Goal: Transaction & Acquisition: Purchase product/service

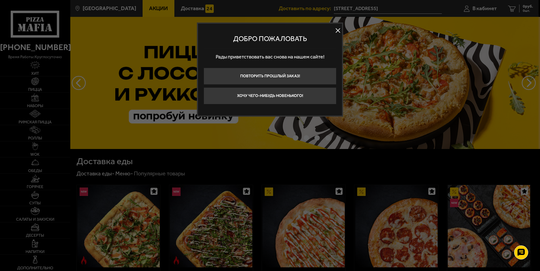
click at [336, 28] on button at bounding box center [338, 30] width 8 height 8
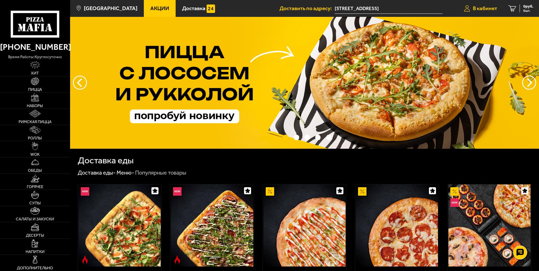
click at [484, 8] on span "В кабинет" at bounding box center [485, 8] width 24 height 5
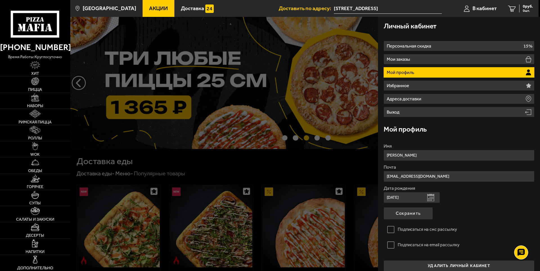
click at [274, 119] on div at bounding box center [340, 152] width 540 height 271
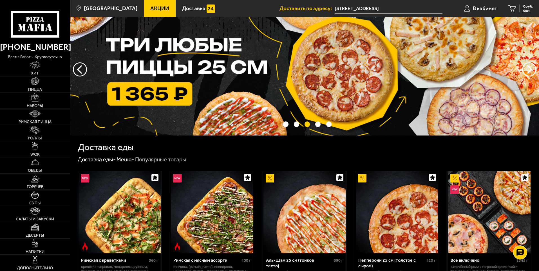
scroll to position [56, 0]
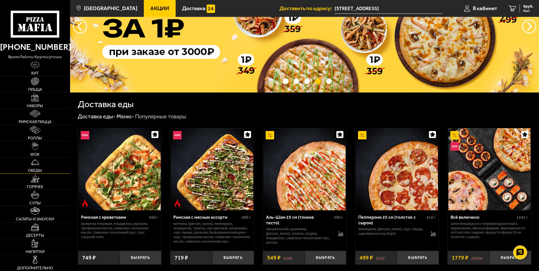
click at [45, 162] on link "Обеды" at bounding box center [35, 166] width 70 height 16
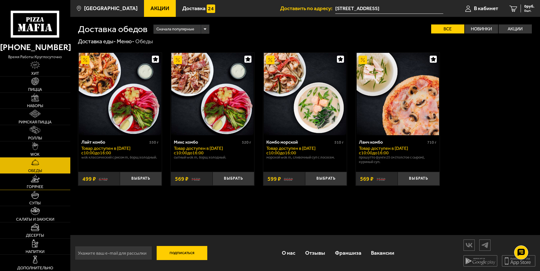
click at [40, 183] on link "Горячее" at bounding box center [35, 182] width 70 height 16
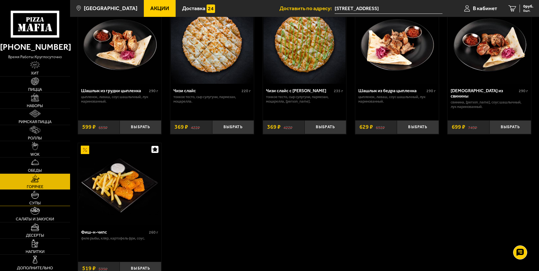
scroll to position [394, 0]
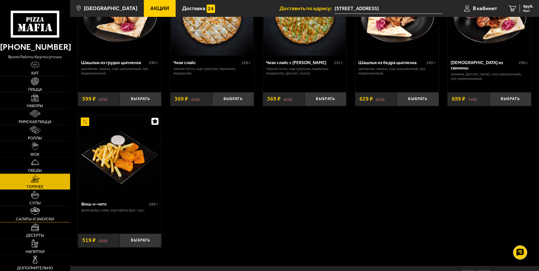
click at [54, 215] on link "Салаты и закуски" at bounding box center [35, 214] width 70 height 16
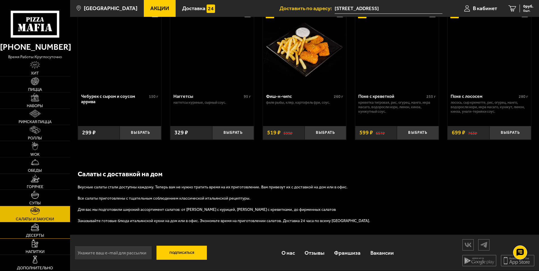
scroll to position [361, 0]
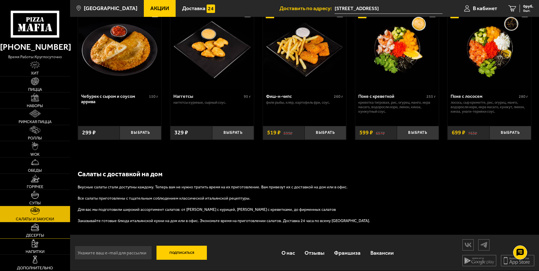
click at [33, 231] on img at bounding box center [35, 227] width 9 height 8
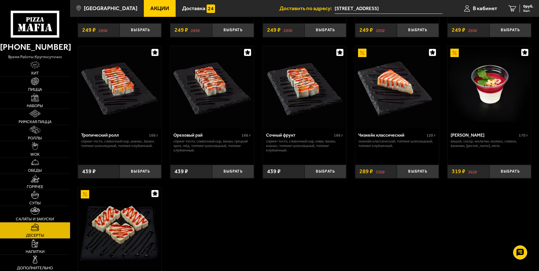
scroll to position [169, 0]
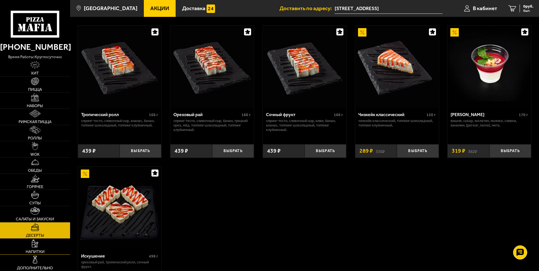
click at [57, 246] on link "Напитки" at bounding box center [35, 247] width 70 height 16
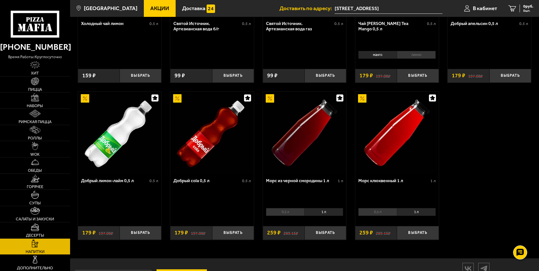
scroll to position [285, 0]
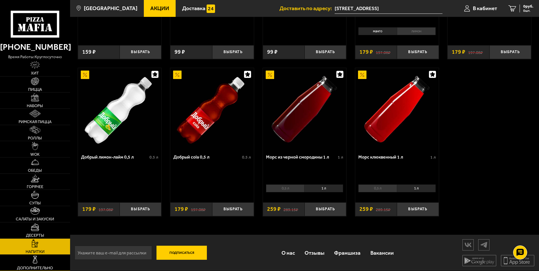
click at [38, 261] on img at bounding box center [35, 260] width 8 height 8
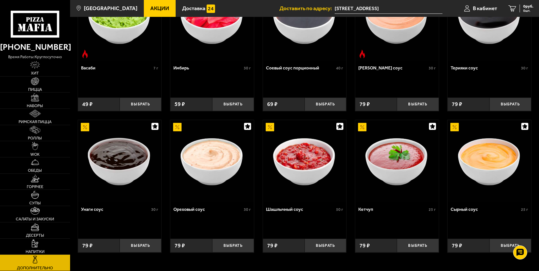
scroll to position [253, 0]
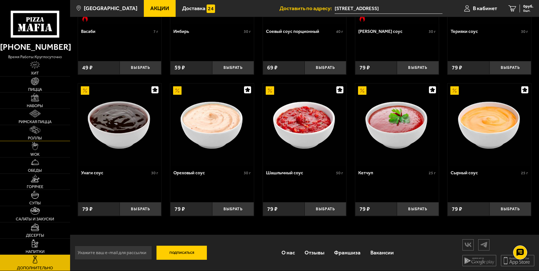
click at [42, 133] on link "Роллы" at bounding box center [35, 133] width 70 height 16
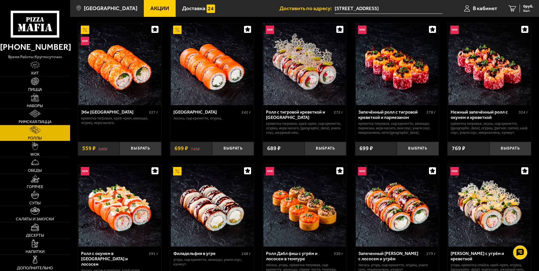
scroll to position [28, 0]
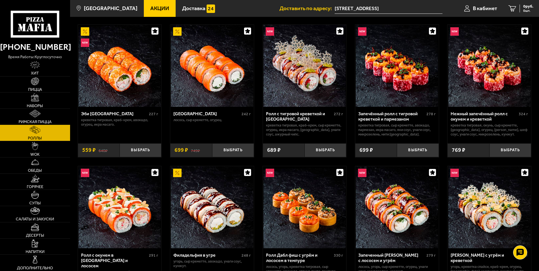
click at [37, 112] on img at bounding box center [35, 114] width 12 height 8
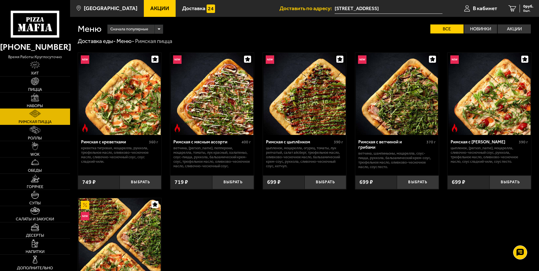
click at [44, 103] on link "Наборы" at bounding box center [35, 101] width 70 height 16
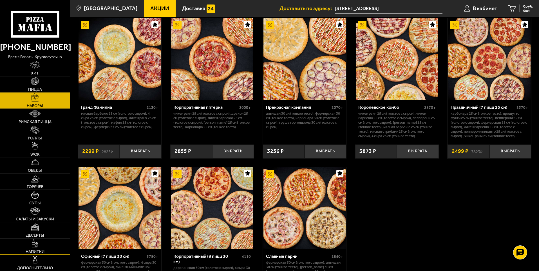
scroll to position [855, 0]
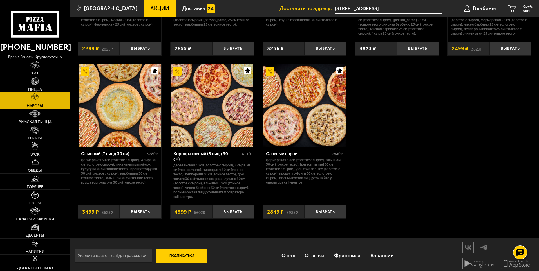
click at [62, 255] on link "Дополнительно" at bounding box center [35, 263] width 70 height 16
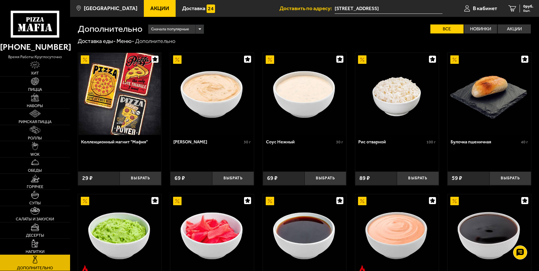
click at [154, 14] on link "Акции" at bounding box center [160, 8] width 32 height 17
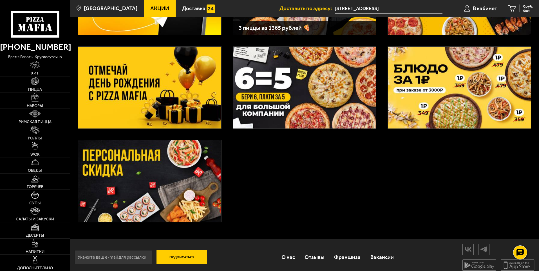
scroll to position [105, 0]
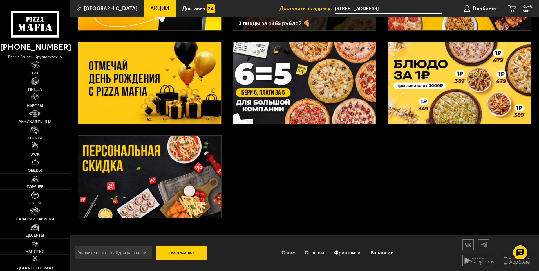
click at [164, 179] on img at bounding box center [149, 177] width 143 height 82
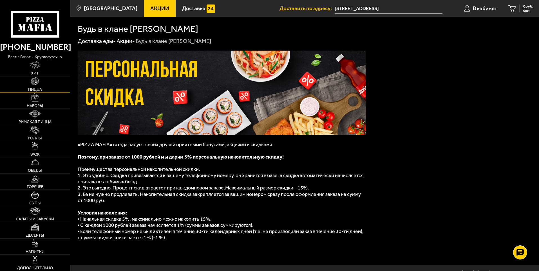
click at [37, 84] on img at bounding box center [35, 81] width 8 height 8
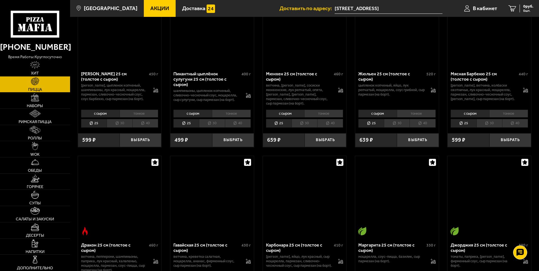
scroll to position [900, 0]
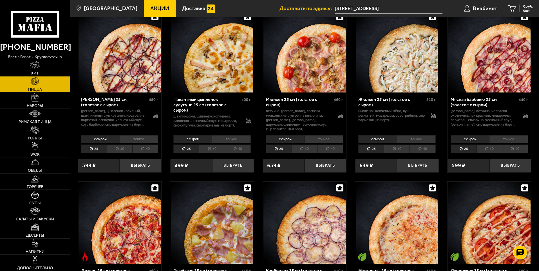
click at [325, 70] on img at bounding box center [304, 51] width 82 height 82
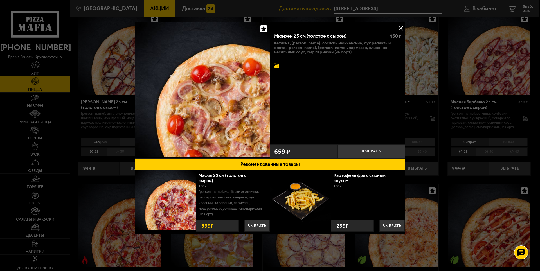
click at [279, 64] on icon at bounding box center [276, 65] width 5 height 5
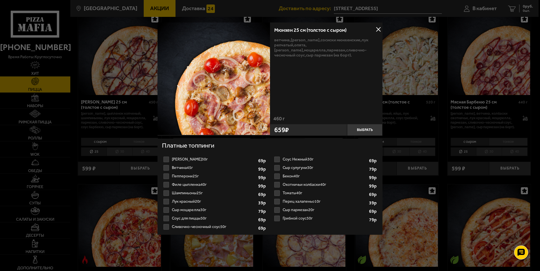
click at [380, 28] on button at bounding box center [378, 29] width 8 height 8
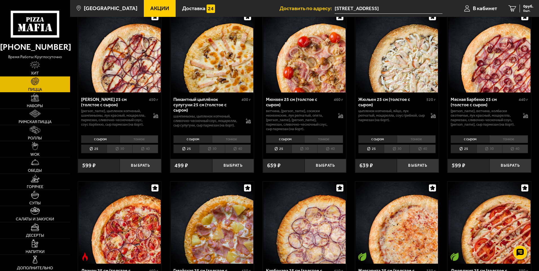
click at [328, 149] on li "40" at bounding box center [330, 149] width 26 height 9
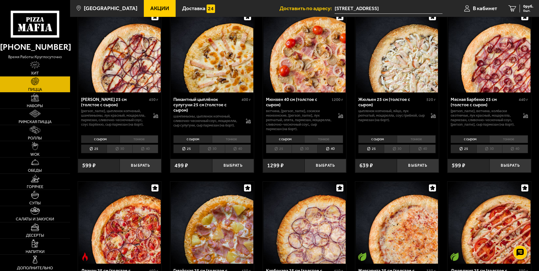
click at [319, 139] on li "тонкое" at bounding box center [323, 139] width 39 height 8
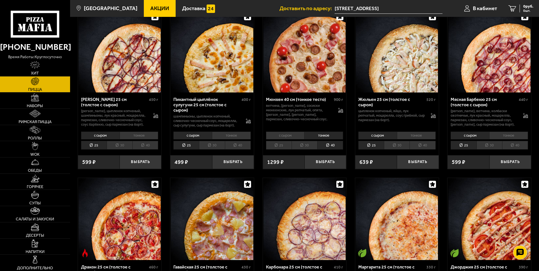
click at [290, 136] on li "с сыром" at bounding box center [285, 136] width 39 height 8
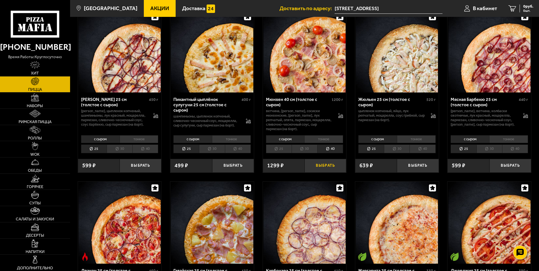
click at [326, 163] on button "Выбрать" at bounding box center [325, 166] width 42 height 14
click at [340, 117] on icon at bounding box center [340, 115] width 5 height 5
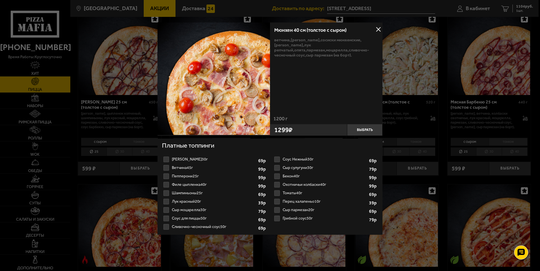
click at [377, 28] on button at bounding box center [378, 29] width 8 height 8
